Goal: Task Accomplishment & Management: Manage account settings

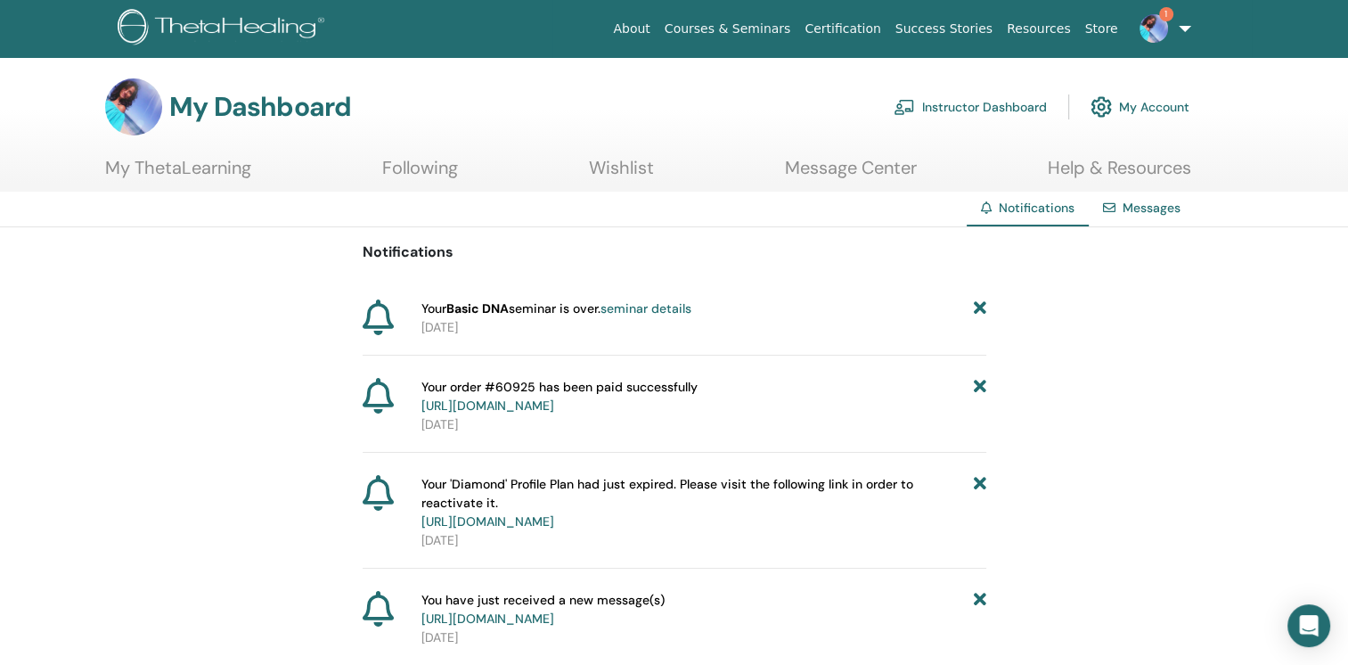
click at [665, 311] on link "seminar details" at bounding box center [645, 308] width 91 height 16
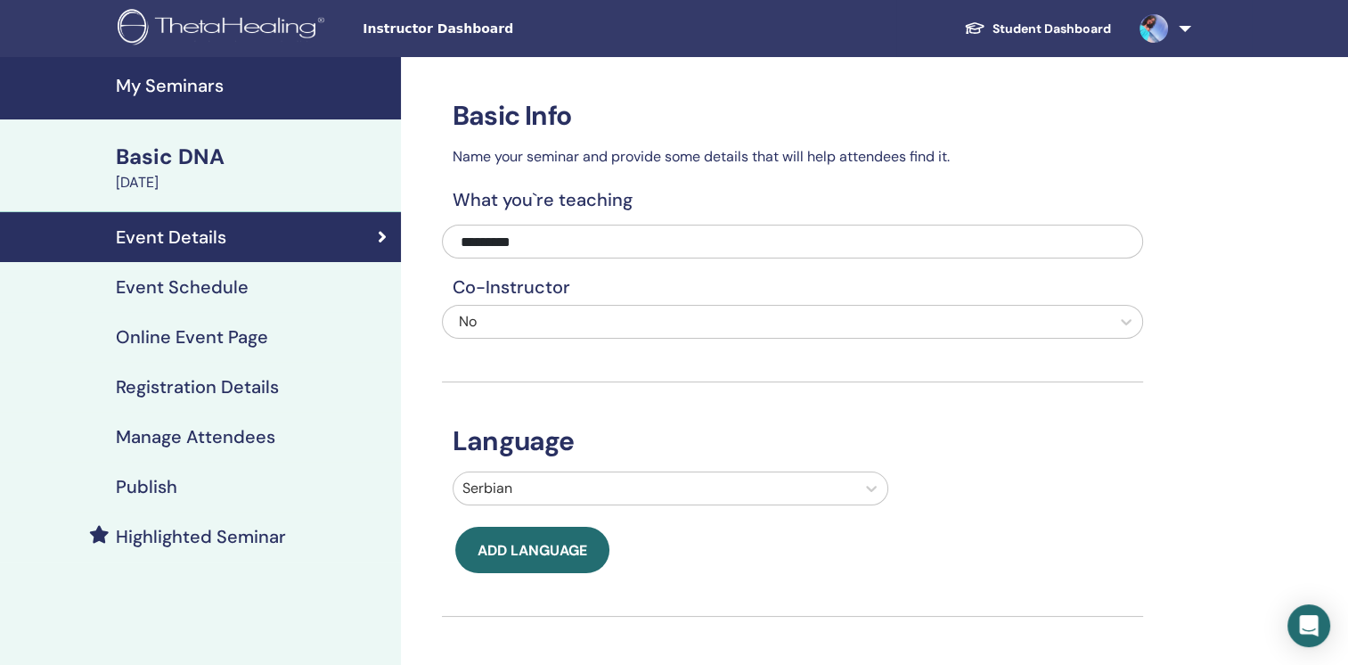
click at [212, 440] on h4 "Manage Attendees" at bounding box center [195, 436] width 159 height 21
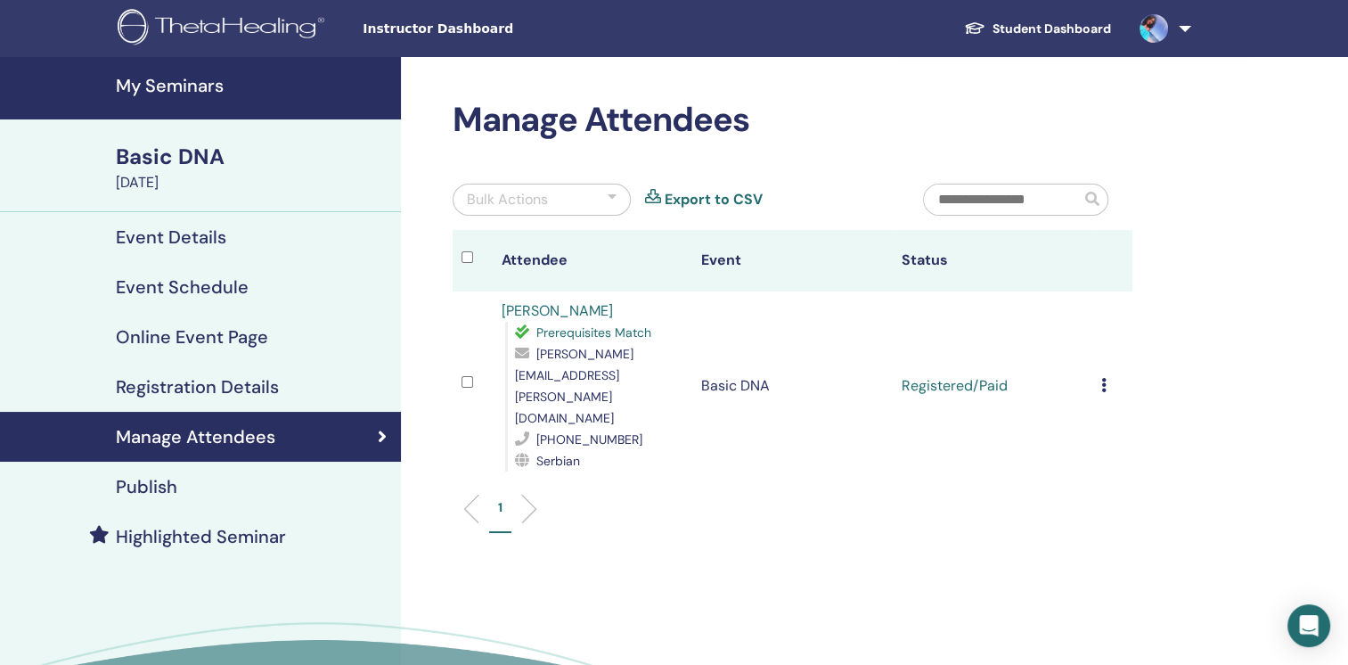
click at [1105, 378] on icon at bounding box center [1103, 385] width 5 height 14
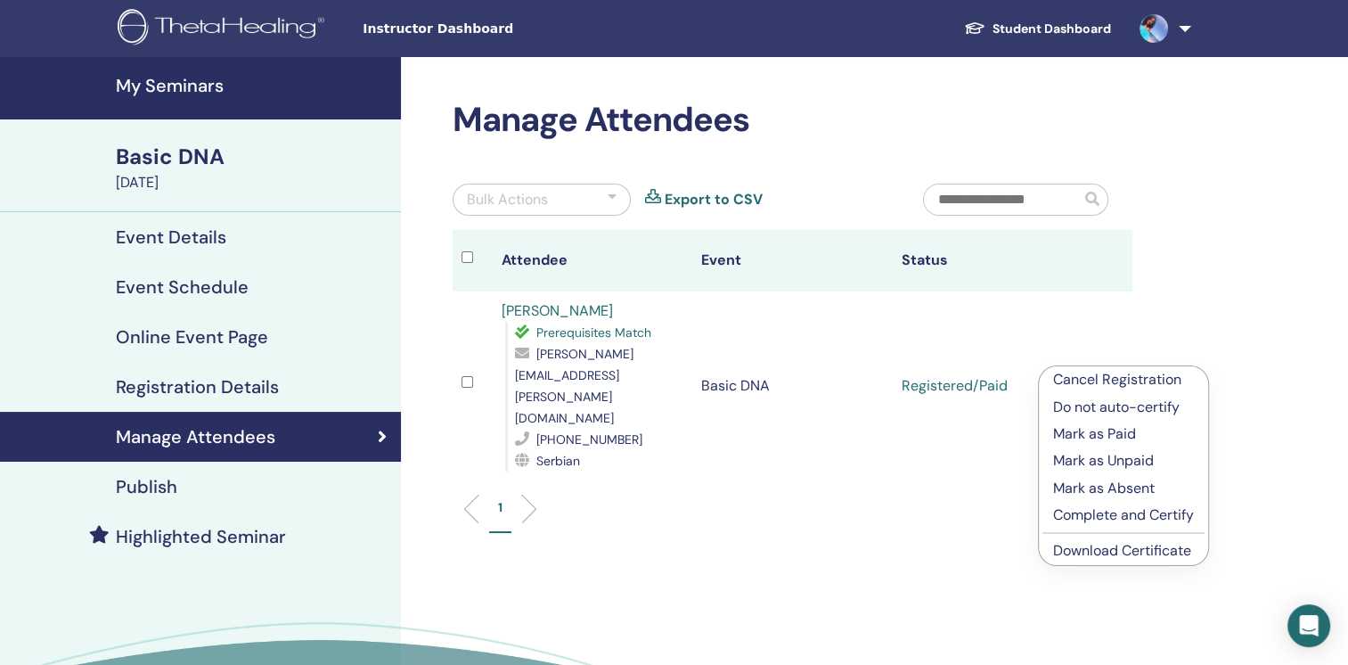
click at [1131, 522] on p "Complete and Certify" at bounding box center [1123, 514] width 141 height 21
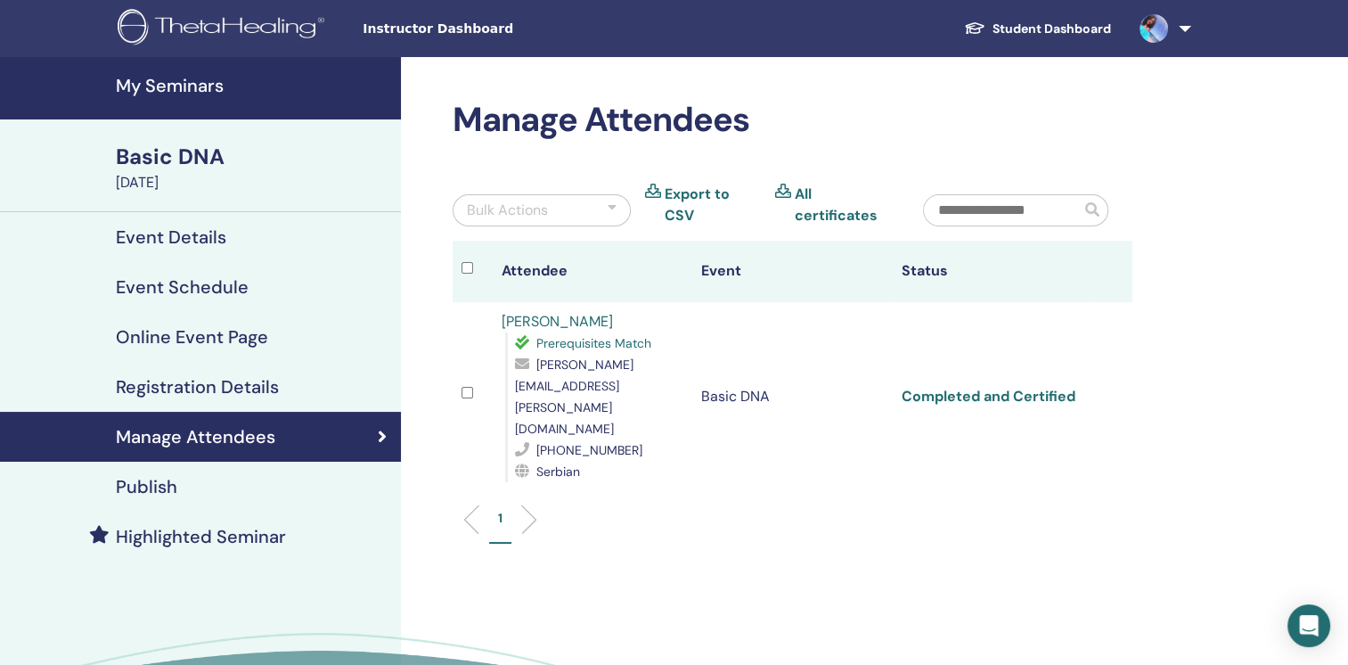
click at [1025, 387] on link "Completed and Certified" at bounding box center [988, 396] width 174 height 19
